Goal: Task Accomplishment & Management: Manage account settings

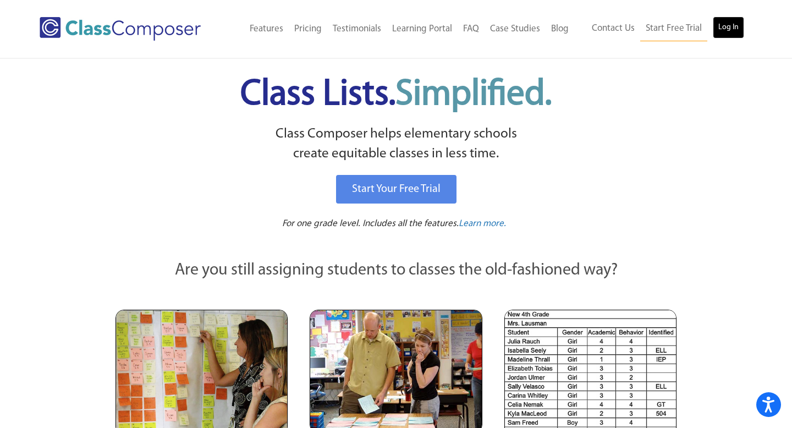
click at [719, 27] on link "Log In" at bounding box center [728, 27] width 31 height 22
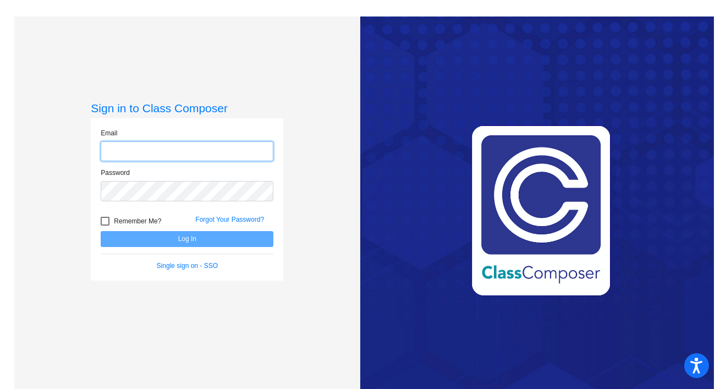
type input "abagley@chillicotheschools.org"
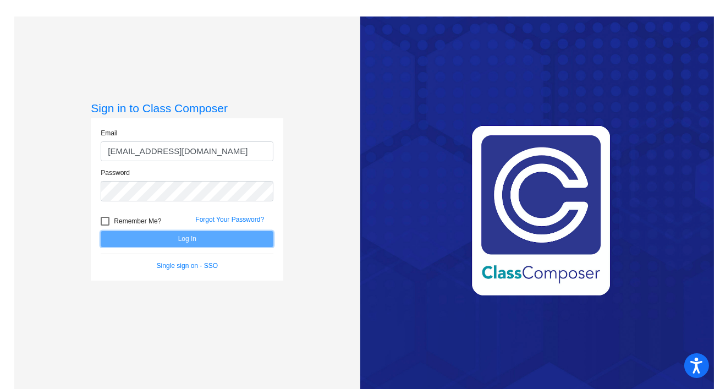
click at [191, 245] on button "Log In" at bounding box center [187, 239] width 173 height 16
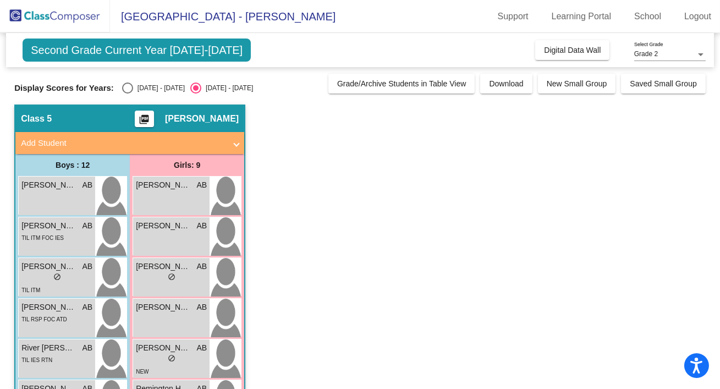
click at [128, 88] on div "Select an option" at bounding box center [128, 88] width 0 height 0
click at [127, 93] on input "2024 - 2025" at bounding box center [127, 93] width 1 height 1
radio input "true"
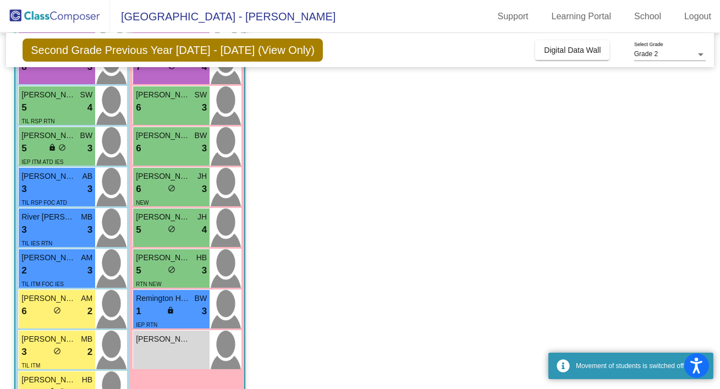
scroll to position [183, 0]
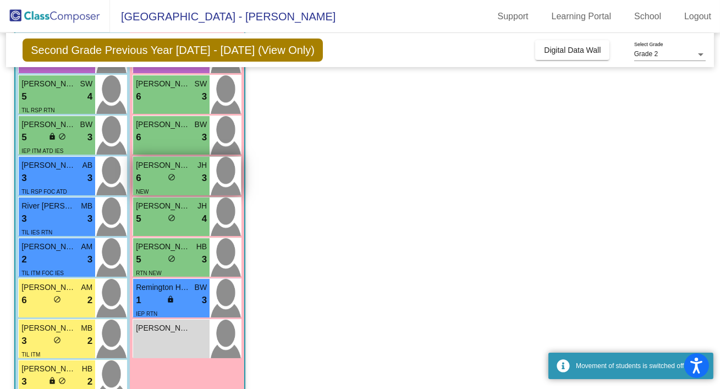
click at [175, 168] on span "Olivia Standley" at bounding box center [163, 165] width 55 height 12
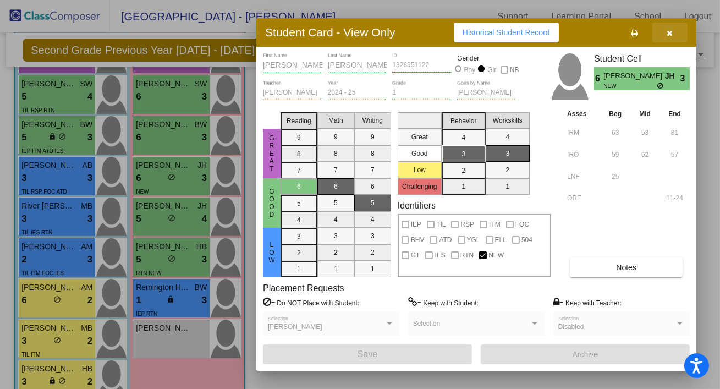
click at [673, 29] on button "button" at bounding box center [669, 33] width 35 height 20
